Goal: Task Accomplishment & Management: Use online tool/utility

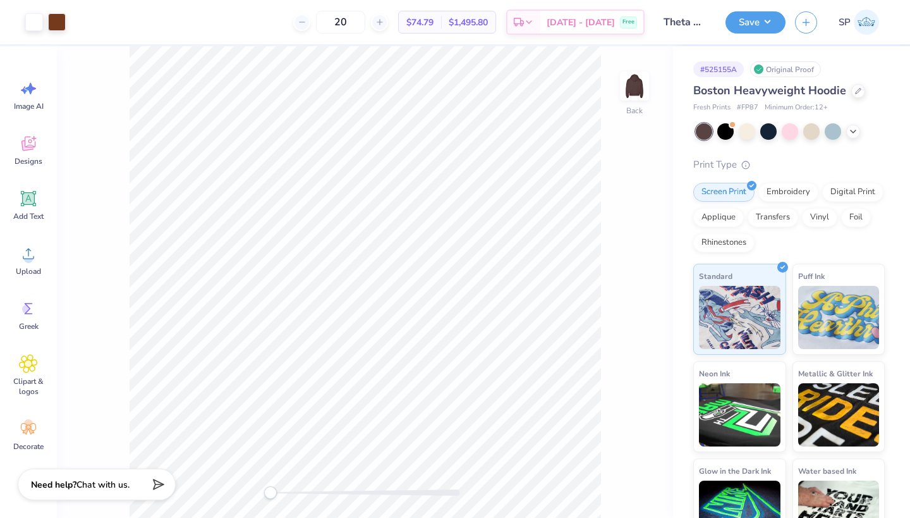
scroll to position [31, 0]
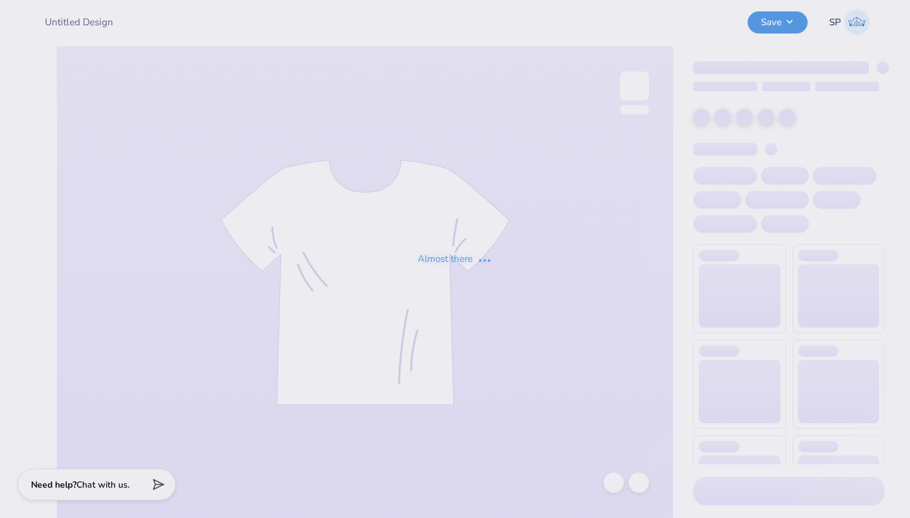
type input "Theta Phi Sweatsuit Sweatshirt F25#1"
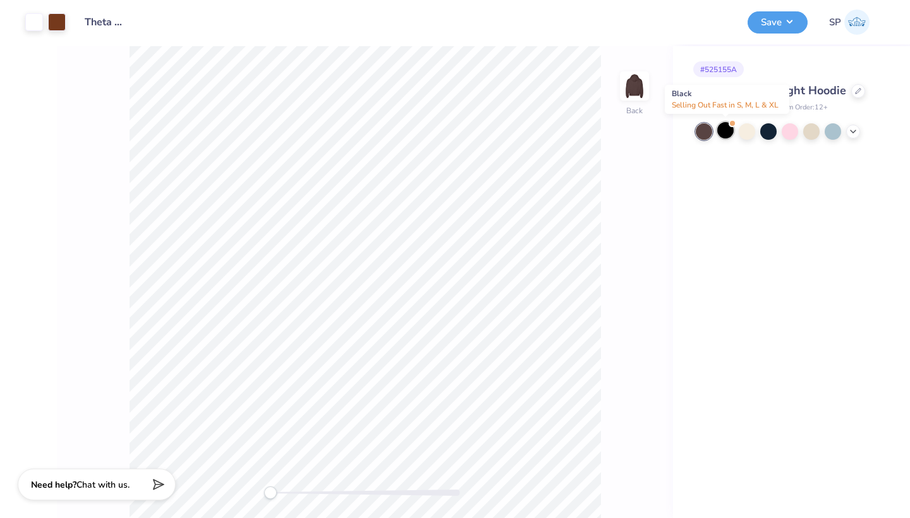
click at [720, 131] on div at bounding box center [725, 130] width 16 height 16
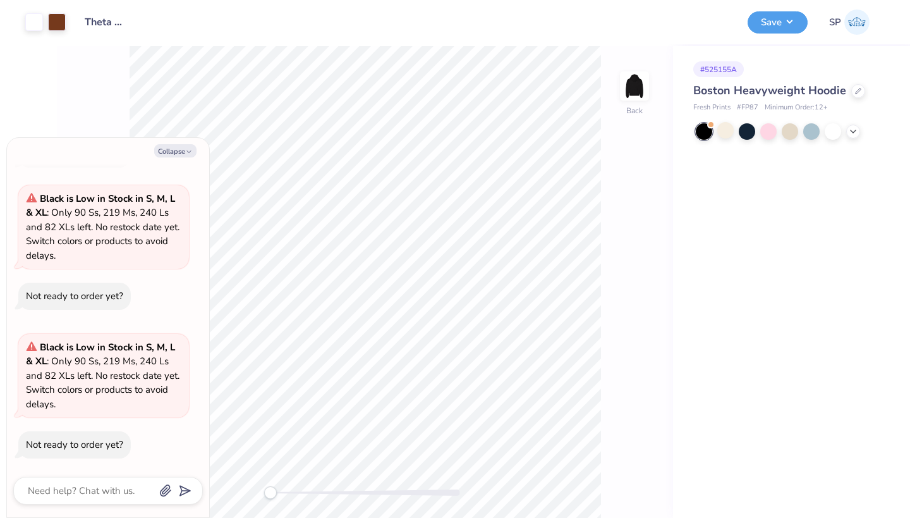
click at [703, 131] on div at bounding box center [704, 131] width 16 height 16
click at [705, 127] on div at bounding box center [704, 131] width 16 height 16
type textarea "x"
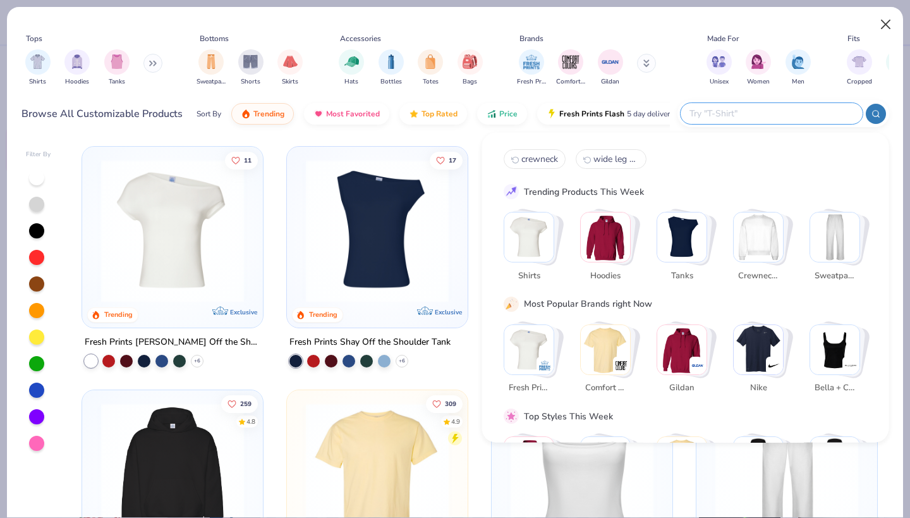
click at [886, 25] on button "Close" at bounding box center [886, 25] width 24 height 24
